Goal: Task Accomplishment & Management: Manage account settings

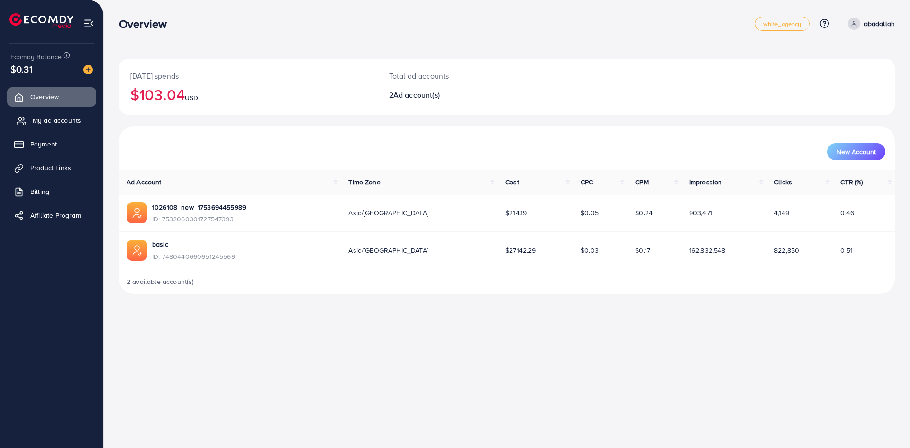
click at [63, 116] on span "My ad accounts" at bounding box center [57, 120] width 48 height 9
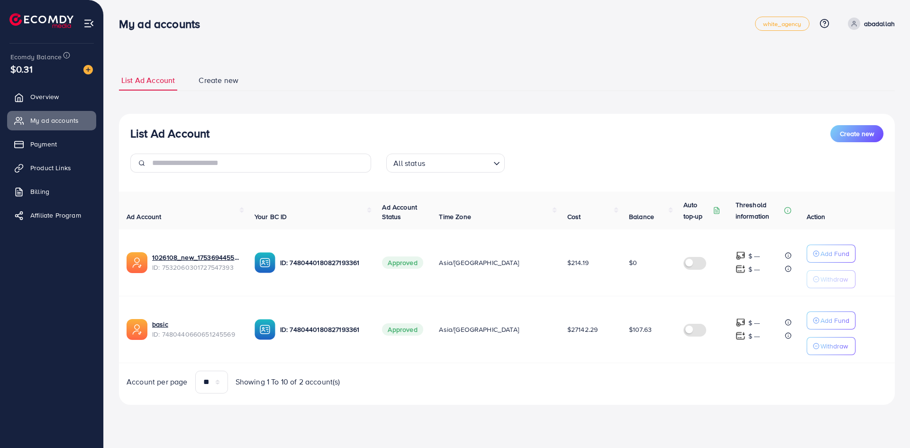
drag, startPoint x: 651, startPoint y: 343, endPoint x: 576, endPoint y: 327, distance: 76.9
click at [576, 327] on tr "basic ID: 7480440660651245569 ID: 7480440180827193361 Approved Asia/[GEOGRAPHIC…" at bounding box center [507, 329] width 776 height 67
click at [645, 371] on div "Account per page ** ** ** *** Showing 1 To 10 of 2 account(s)" at bounding box center [506, 382] width 791 height 23
drag, startPoint x: 634, startPoint y: 347, endPoint x: 543, endPoint y: 320, distance: 94.4
click at [543, 320] on tr "basic ID: 7480440660651245569 ID: 7480440180827193361 Approved Asia/[GEOGRAPHIC…" at bounding box center [507, 329] width 776 height 67
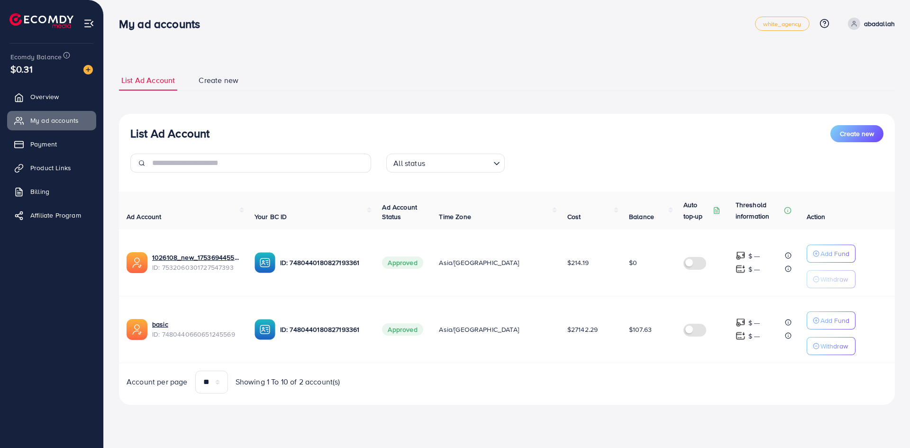
click at [637, 385] on div "Account per page ** ** ** *** Showing 1 To 10 of 2 account(s)" at bounding box center [506, 382] width 791 height 23
drag, startPoint x: 598, startPoint y: 300, endPoint x: 109, endPoint y: 18, distance: 563.6
click at [109, 18] on div "List Ad Account Create new List Ad Account Create new All status Loading... Ad …" at bounding box center [507, 215] width 806 height 431
drag, startPoint x: 110, startPoint y: 17, endPoint x: 114, endPoint y: 13, distance: 5.0
click at [111, 16] on div "List Ad Account Create new List Ad Account Create new All status Loading... Ad …" at bounding box center [507, 215] width 806 height 431
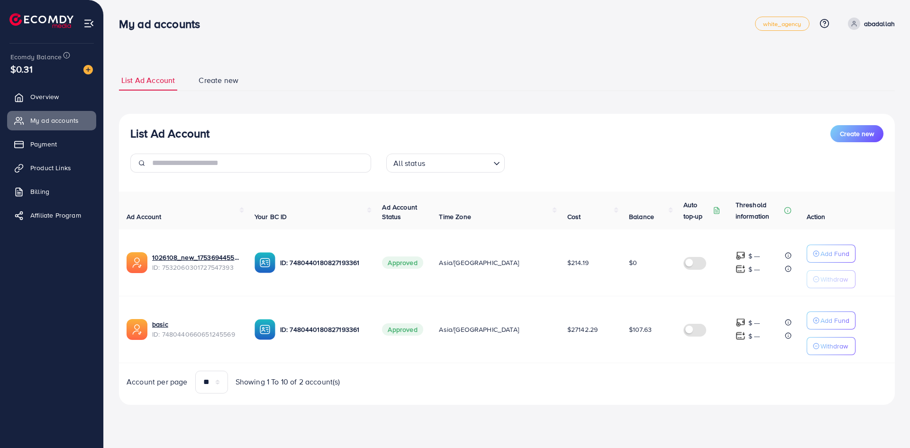
click at [118, 17] on div "My ad accounts" at bounding box center [163, 24] width 104 height 14
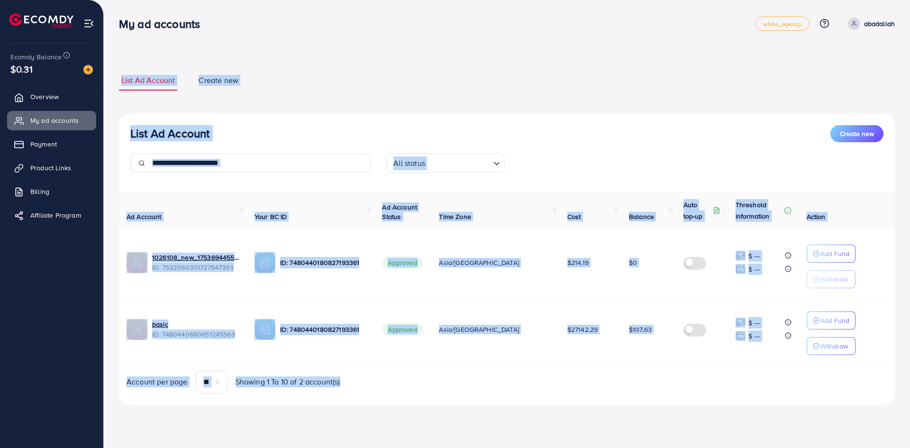
drag, startPoint x: 118, startPoint y: 16, endPoint x: 713, endPoint y: 406, distance: 711.1
click at [713, 406] on div "List Ad Account Create new List Ad Account Create new All status Loading... Ad …" at bounding box center [507, 215] width 806 height 431
click at [713, 406] on div "List Ad Account Create new List Ad Account Create new All status Loading... Ad …" at bounding box center [507, 237] width 776 height 357
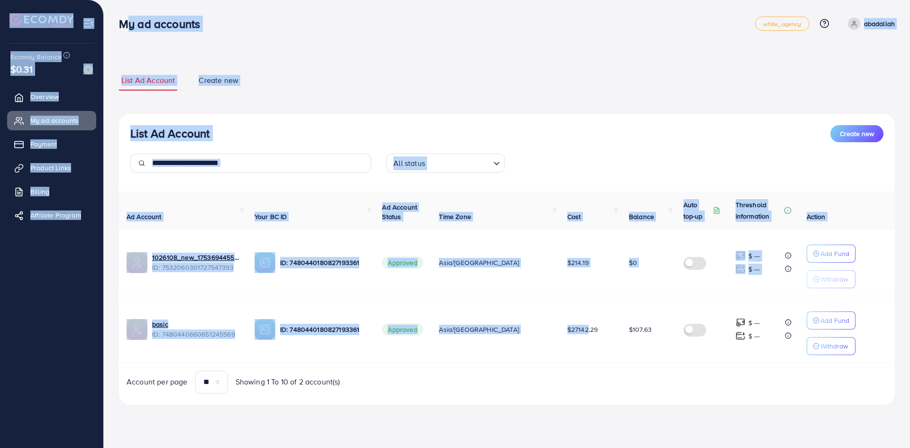
drag, startPoint x: 518, startPoint y: 283, endPoint x: 121, endPoint y: 28, distance: 472.0
click at [121, 28] on div "My ad accounts white_agency Help Center Contact Support Plans and Pricing Term …" at bounding box center [455, 215] width 910 height 431
click at [121, 28] on h3 "My ad accounts" at bounding box center [163, 24] width 89 height 14
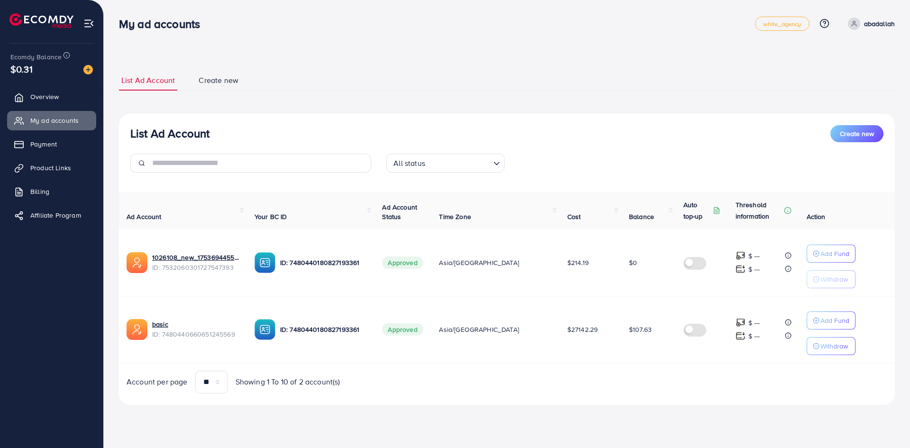
drag, startPoint x: 116, startPoint y: 24, endPoint x: 626, endPoint y: 399, distance: 634.1
click at [626, 399] on div "My ad accounts white_agency Help Center Contact Support Plans and Pricing Term …" at bounding box center [455, 215] width 910 height 431
click at [626, 399] on div "List Ad Account Create new All status Loading... Ad Account Your BC ID Ad Accou…" at bounding box center [507, 259] width 776 height 291
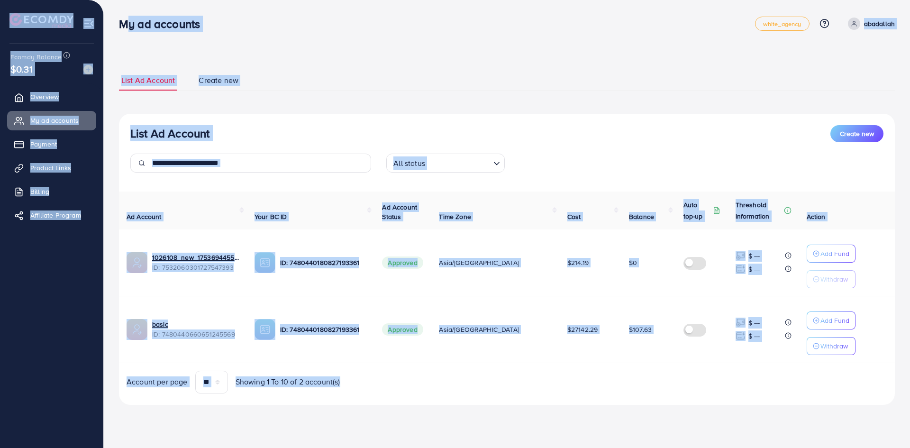
drag, startPoint x: 626, startPoint y: 399, endPoint x: 122, endPoint y: 24, distance: 628.8
click at [122, 24] on div "My ad accounts white_agency Help Center Contact Support Plans and Pricing Term …" at bounding box center [455, 215] width 910 height 431
click at [122, 24] on h3 "My ad accounts" at bounding box center [163, 24] width 89 height 14
drag, startPoint x: 106, startPoint y: 10, endPoint x: 585, endPoint y: 374, distance: 601.6
click at [579, 372] on div "List Ad Account Create new List Ad Account Create new All status Loading... Ad …" at bounding box center [507, 215] width 806 height 431
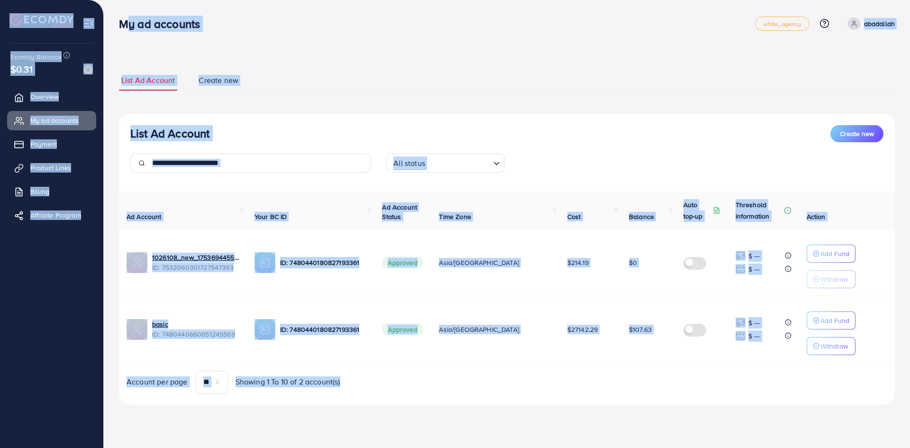
click at [589, 375] on div "Account per page ** ** ** *** Showing 1 To 10 of 2 account(s)" at bounding box center [506, 382] width 791 height 23
drag, startPoint x: 612, startPoint y: 380, endPoint x: 118, endPoint y: 21, distance: 609.6
click at [118, 21] on div "My ad accounts white_agency Help Center Contact Support Plans and Pricing Term …" at bounding box center [455, 215] width 910 height 431
click at [118, 21] on div "My ad accounts" at bounding box center [163, 24] width 104 height 14
drag, startPoint x: 113, startPoint y: 2, endPoint x: 719, endPoint y: 408, distance: 728.9
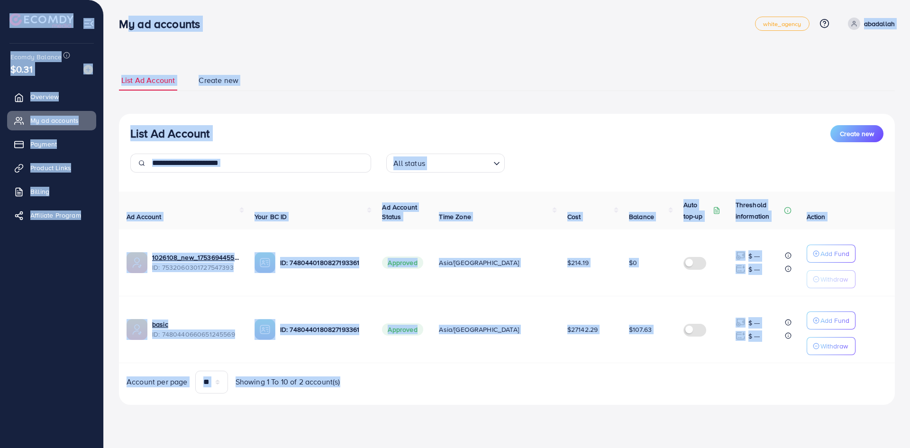
click at [719, 408] on div "List Ad Account Create new List Ad Account Create new All status Loading... Ad …" at bounding box center [507, 215] width 806 height 431
click at [719, 408] on div "List Ad Account Create new List Ad Account Create new All status Loading... Ad …" at bounding box center [507, 237] width 776 height 357
drag, startPoint x: 667, startPoint y: 390, endPoint x: 118, endPoint y: 23, distance: 660.4
click at [118, 23] on div "My ad accounts white_agency Help Center Contact Support Plans and Pricing Term …" at bounding box center [455, 215] width 910 height 431
click at [118, 22] on div "My ad accounts" at bounding box center [163, 24] width 104 height 14
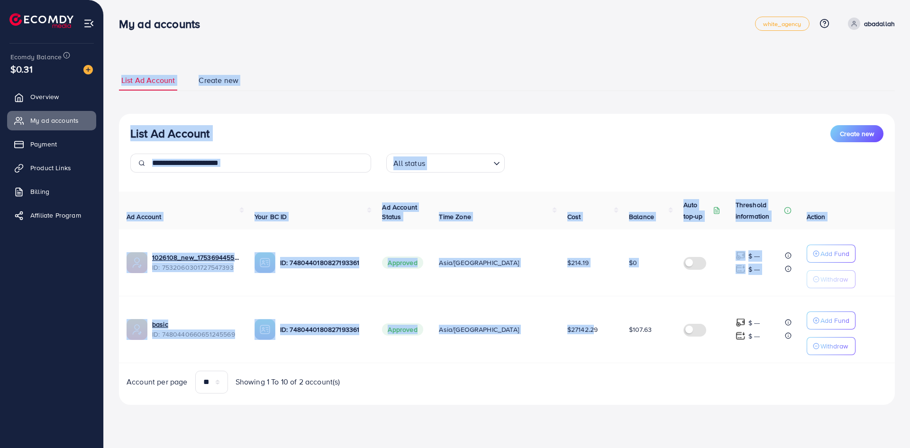
drag, startPoint x: 115, startPoint y: 15, endPoint x: 572, endPoint y: 358, distance: 571.3
click at [571, 358] on div "List Ad Account Create new List Ad Account Create new All status Loading... Ad …" at bounding box center [507, 215] width 806 height 431
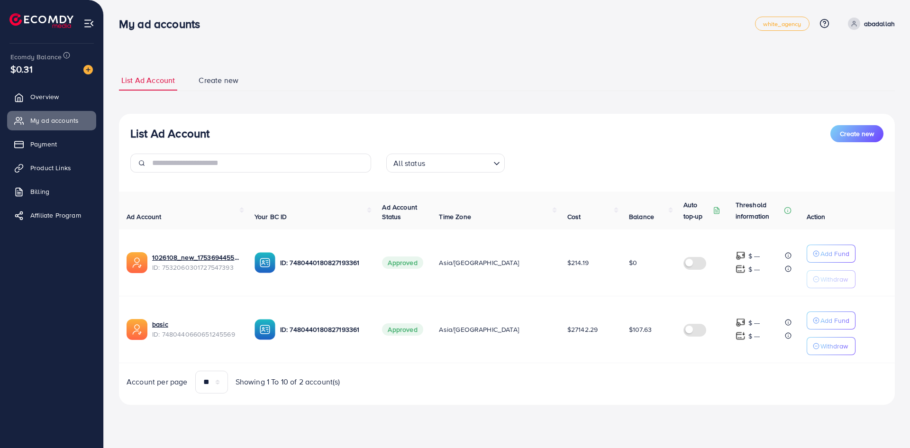
click at [573, 358] on td "$27142.29" at bounding box center [591, 329] width 62 height 67
drag, startPoint x: 643, startPoint y: 383, endPoint x: 118, endPoint y: 26, distance: 635.8
click at [118, 26] on div "My ad accounts white_agency Help Center Contact Support Plans and Pricing Term …" at bounding box center [455, 215] width 910 height 431
click at [118, 26] on div "My ad accounts" at bounding box center [163, 24] width 104 height 14
drag, startPoint x: 116, startPoint y: 22, endPoint x: 651, endPoint y: 404, distance: 657.6
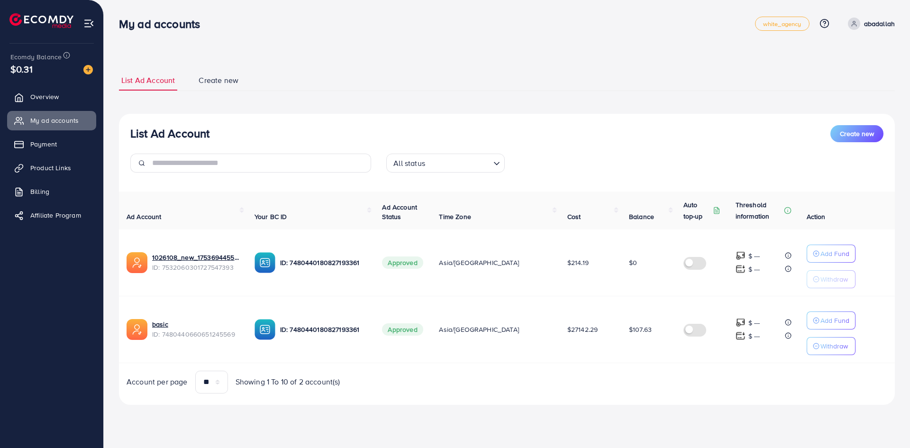
click at [673, 447] on html "My ad accounts white_agency Help Center Contact Support Plans and Pricing Term …" at bounding box center [455, 224] width 910 height 448
click at [651, 404] on div "List Ad Account Create new All status Loading... Ad Account Your BC ID Ad Accou…" at bounding box center [507, 259] width 776 height 291
drag, startPoint x: 652, startPoint y: 403, endPoint x: 122, endPoint y: 28, distance: 648.9
click at [122, 28] on div "My ad accounts white_agency Help Center Contact Support Plans and Pricing Term …" at bounding box center [455, 215] width 910 height 431
click at [122, 28] on h3 "My ad accounts" at bounding box center [163, 24] width 89 height 14
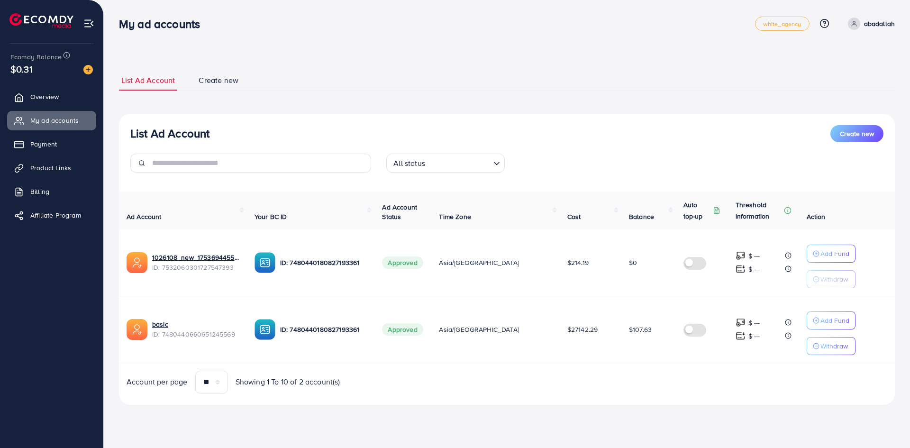
drag, startPoint x: 116, startPoint y: 22, endPoint x: 580, endPoint y: 385, distance: 589.1
click at [580, 385] on div "My ad accounts white_agency Help Center Contact Support Plans and Pricing Term …" at bounding box center [455, 215] width 910 height 431
click at [580, 385] on div "Account per page ** ** ** *** Showing 1 To 10 of 2 account(s)" at bounding box center [506, 382] width 791 height 23
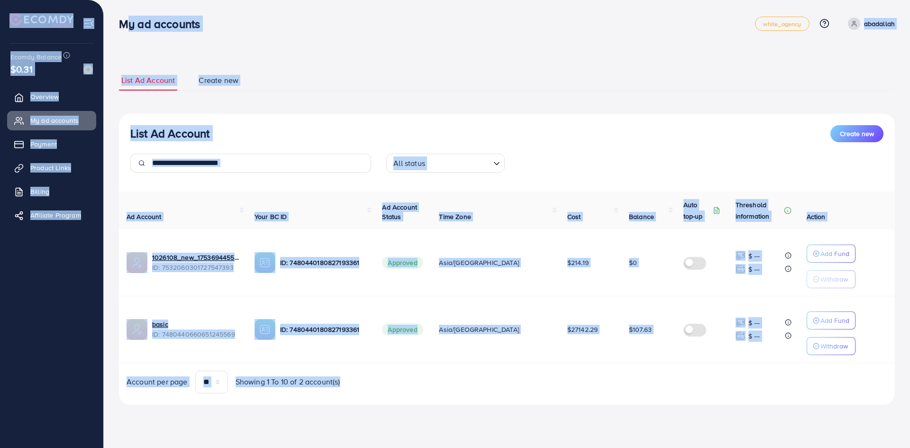
drag, startPoint x: 544, startPoint y: 365, endPoint x: 120, endPoint y: 18, distance: 547.9
click at [120, 18] on div "My ad accounts white_agency Help Center Contact Support Plans and Pricing Term …" at bounding box center [455, 215] width 910 height 431
click at [120, 18] on h3 "My ad accounts" at bounding box center [163, 24] width 89 height 14
drag, startPoint x: 120, startPoint y: 18, endPoint x: 670, endPoint y: 366, distance: 651.1
click at [670, 366] on div "My ad accounts white_agency Help Center Contact Support Plans and Pricing Term …" at bounding box center [455, 215] width 910 height 431
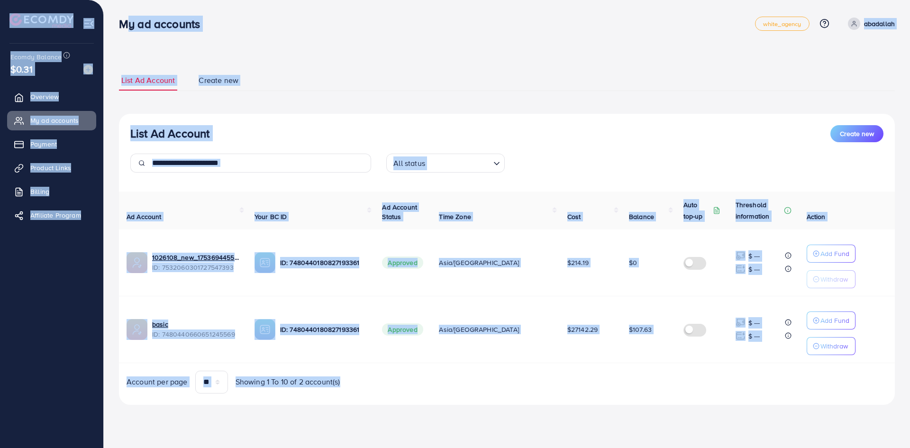
click at [670, 366] on div "Ad Account Your BC ID Ad Account Status Time Zone Cost Balance Auto top-up Thre…" at bounding box center [507, 292] width 776 height 202
drag, startPoint x: 670, startPoint y: 366, endPoint x: 123, endPoint y: 21, distance: 647.3
click at [123, 21] on div "My ad accounts white_agency Help Center Contact Support Plans and Pricing Term …" at bounding box center [455, 215] width 910 height 431
click at [111, 8] on div "List Ad Account Create new List Ad Account Create new All status Loading... Ad …" at bounding box center [507, 215] width 806 height 431
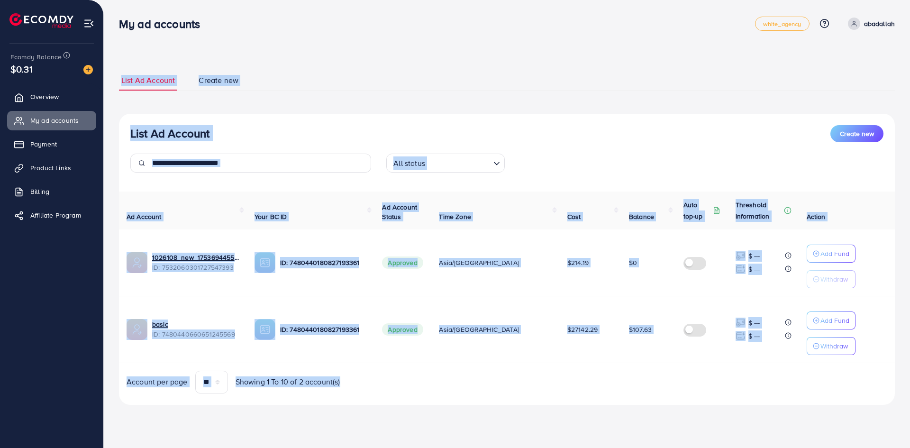
drag, startPoint x: 111, startPoint y: 8, endPoint x: 737, endPoint y: 419, distance: 748.6
click at [737, 419] on div "List Ad Account Create new List Ad Account Create new All status Loading... Ad …" at bounding box center [507, 215] width 806 height 431
drag, startPoint x: 777, startPoint y: 429, endPoint x: 117, endPoint y: 21, distance: 775.7
click at [117, 21] on div "My ad accounts white_agency Help Center Contact Support Plans and Pricing Term …" at bounding box center [455, 215] width 910 height 431
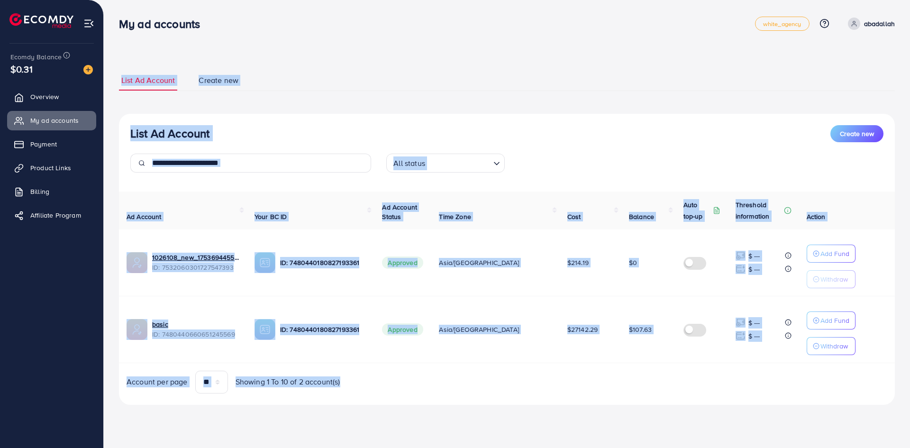
click at [747, 37] on nav "My ad accounts white_agency Help Center Contact Support Plans and Pricing Term …" at bounding box center [507, 24] width 776 height 34
drag, startPoint x: 828, startPoint y: 414, endPoint x: 115, endPoint y: 21, distance: 813.7
click at [115, 21] on div "My ad accounts white_agency Help Center Contact Support Plans and Pricing Term …" at bounding box center [455, 215] width 910 height 431
click at [115, 19] on div "My ad accounts" at bounding box center [163, 24] width 104 height 14
drag, startPoint x: 113, startPoint y: 11, endPoint x: 702, endPoint y: 403, distance: 707.2
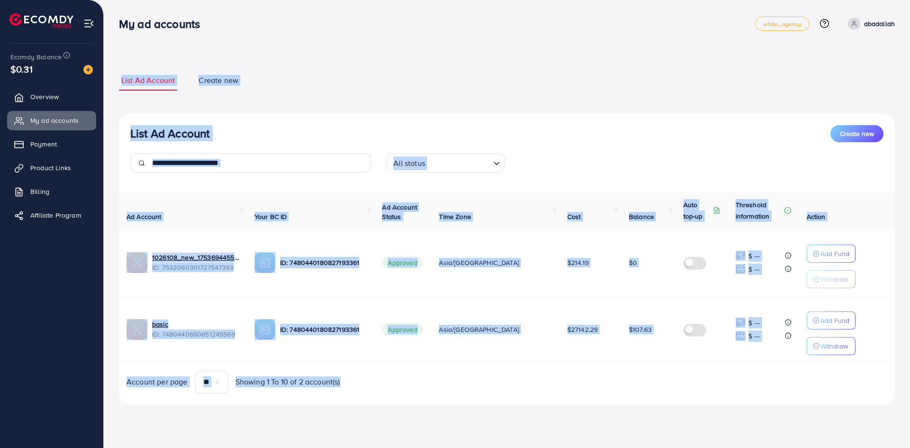
click at [702, 403] on div "List Ad Account Create new List Ad Account Create new All status Loading... Ad …" at bounding box center [507, 215] width 806 height 431
click at [702, 403] on div "List Ad Account Create new All status Loading... Ad Account Your BC ID Ad Accou…" at bounding box center [507, 259] width 776 height 291
drag, startPoint x: 693, startPoint y: 399, endPoint x: 117, endPoint y: 23, distance: 688.4
click at [117, 23] on div "My ad accounts white_agency Help Center Contact Support Plans and Pricing Term …" at bounding box center [455, 215] width 910 height 431
click at [117, 23] on div "My ad accounts" at bounding box center [163, 24] width 104 height 14
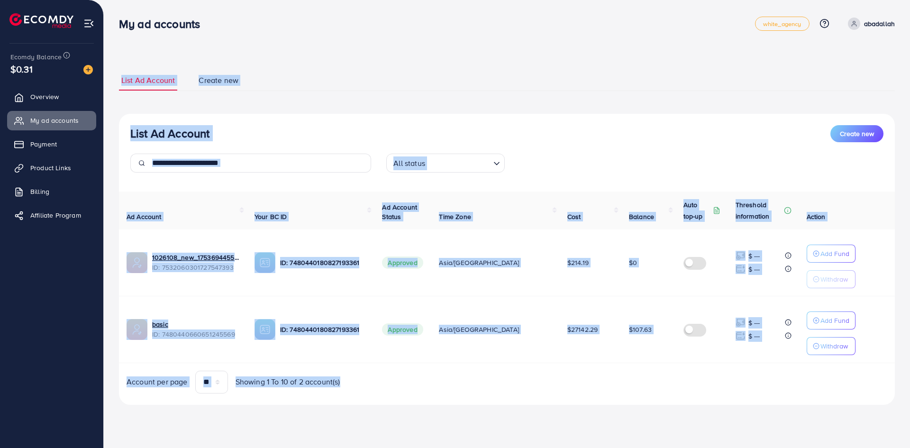
drag, startPoint x: 117, startPoint y: 16, endPoint x: 681, endPoint y: 415, distance: 691.5
click at [680, 414] on div "List Ad Account Create new List Ad Account Create new All status Loading... Ad …" at bounding box center [507, 215] width 806 height 431
click at [681, 415] on div "List Ad Account Create new List Ad Account Create new All status Loading... Ad …" at bounding box center [507, 237] width 776 height 357
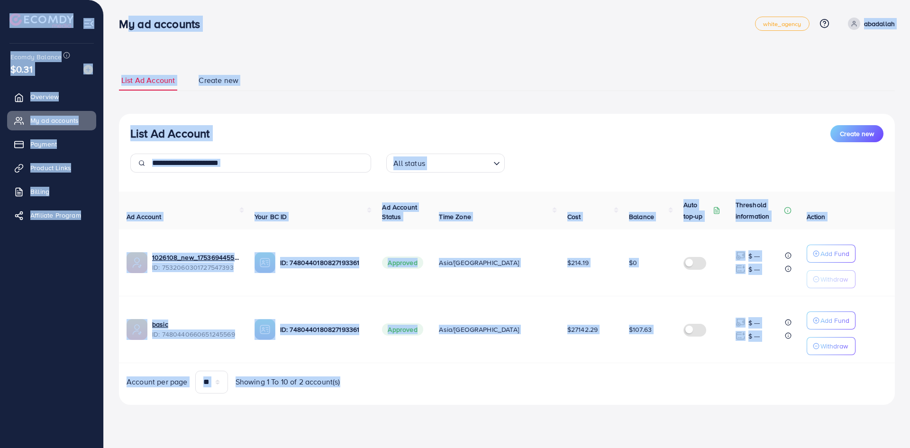
drag, startPoint x: 681, startPoint y: 414, endPoint x: 118, endPoint y: 22, distance: 686.2
click at [118, 22] on div "My ad accounts white_agency Help Center Contact Support Plans and Pricing Term …" at bounding box center [455, 215] width 910 height 431
click at [118, 22] on div "My ad accounts" at bounding box center [163, 24] width 104 height 14
drag, startPoint x: 120, startPoint y: 27, endPoint x: 678, endPoint y: 414, distance: 678.9
click at [678, 414] on div "My ad accounts white_agency Help Center Contact Support Plans and Pricing Term …" at bounding box center [455, 215] width 910 height 431
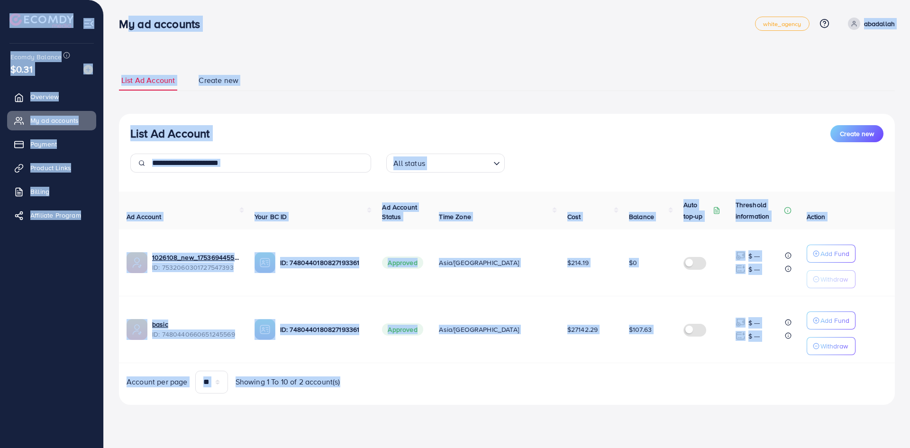
click at [678, 414] on div "List Ad Account Create new List Ad Account Create new All status Loading... Ad …" at bounding box center [507, 237] width 776 height 357
drag, startPoint x: 658, startPoint y: 402, endPoint x: 112, endPoint y: 26, distance: 662.6
click at [112, 26] on div "My ad accounts white_agency Help Center Contact Support Plans and Pricing Term …" at bounding box center [455, 215] width 910 height 431
click at [112, 26] on div "My ad accounts" at bounding box center [163, 24] width 104 height 14
